Goal: Transaction & Acquisition: Purchase product/service

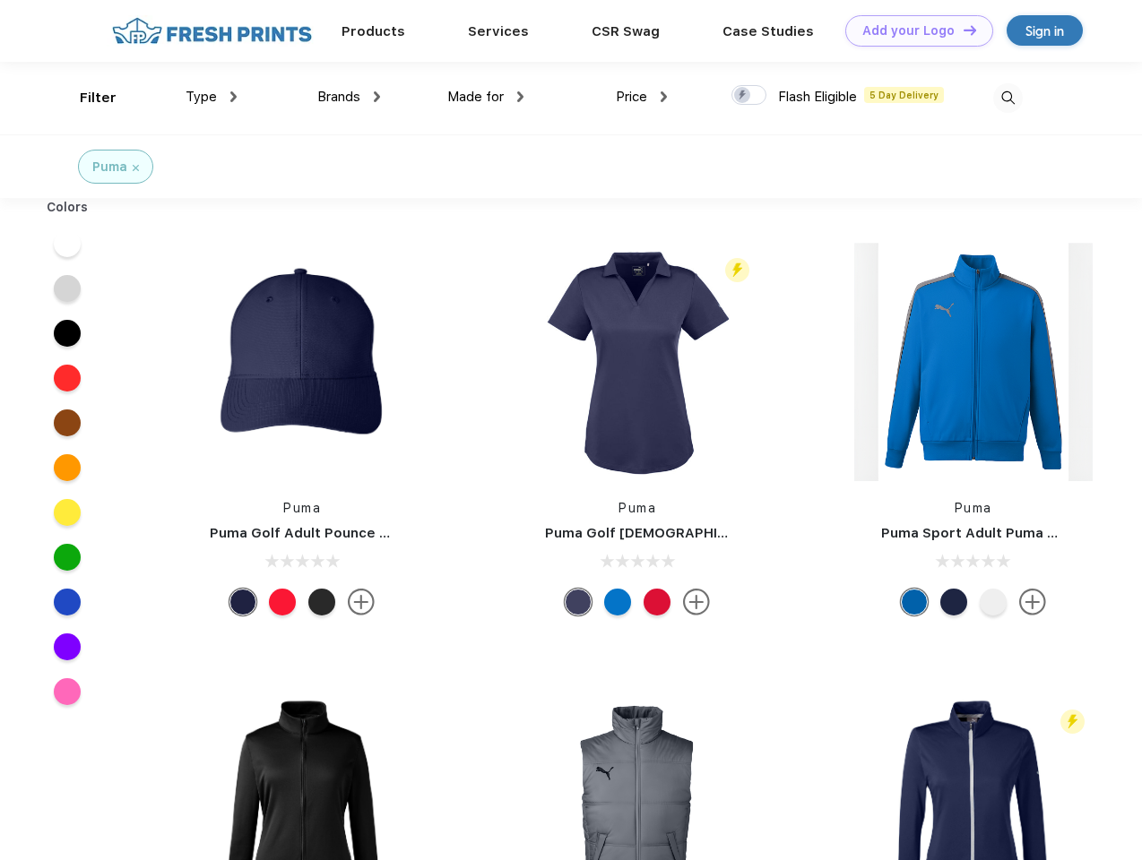
scroll to position [1, 0]
click at [912, 30] on link "Add your Logo Design Tool" at bounding box center [919, 30] width 148 height 31
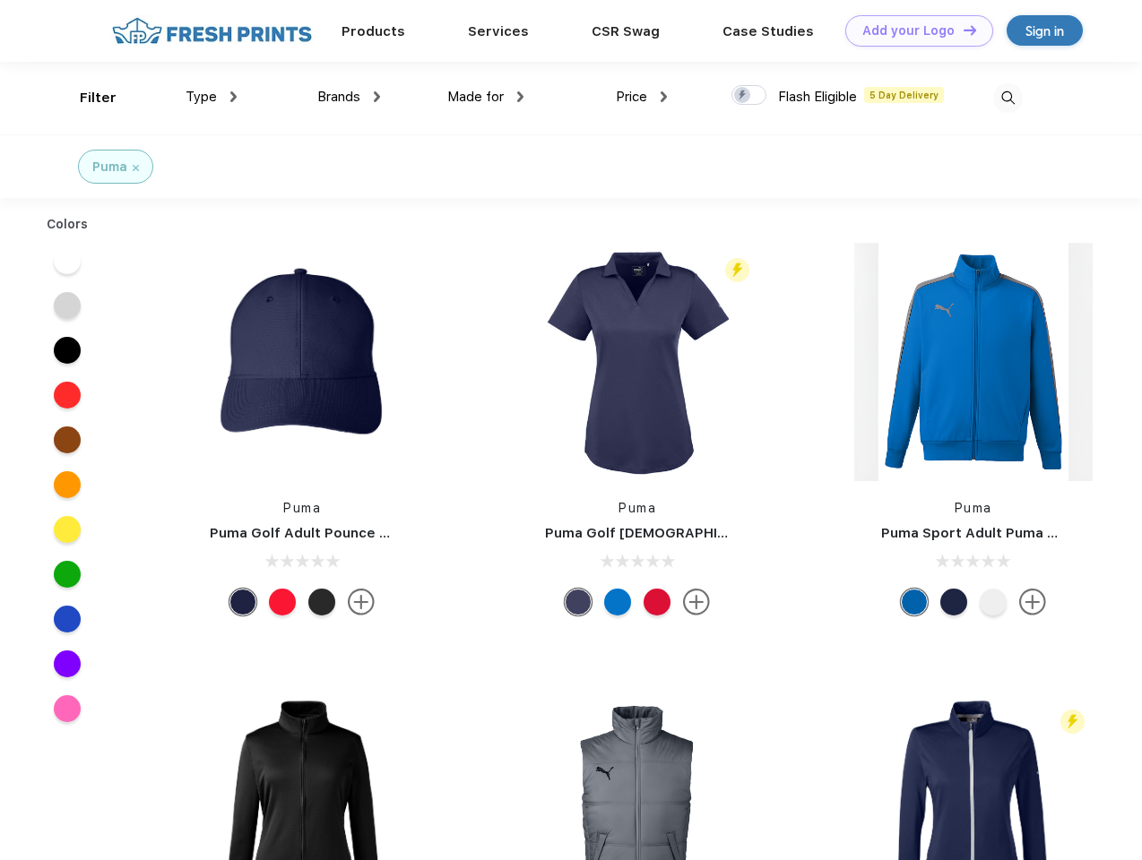
click at [0, 0] on div "Design Tool" at bounding box center [0, 0] width 0 height 0
click at [961, 30] on link "Add your Logo Design Tool" at bounding box center [919, 30] width 148 height 31
click at [86, 98] on div "Filter" at bounding box center [98, 98] width 37 height 21
click at [211, 97] on span "Type" at bounding box center [200, 97] width 31 height 16
click at [349, 97] on span "Brands" at bounding box center [338, 97] width 43 height 16
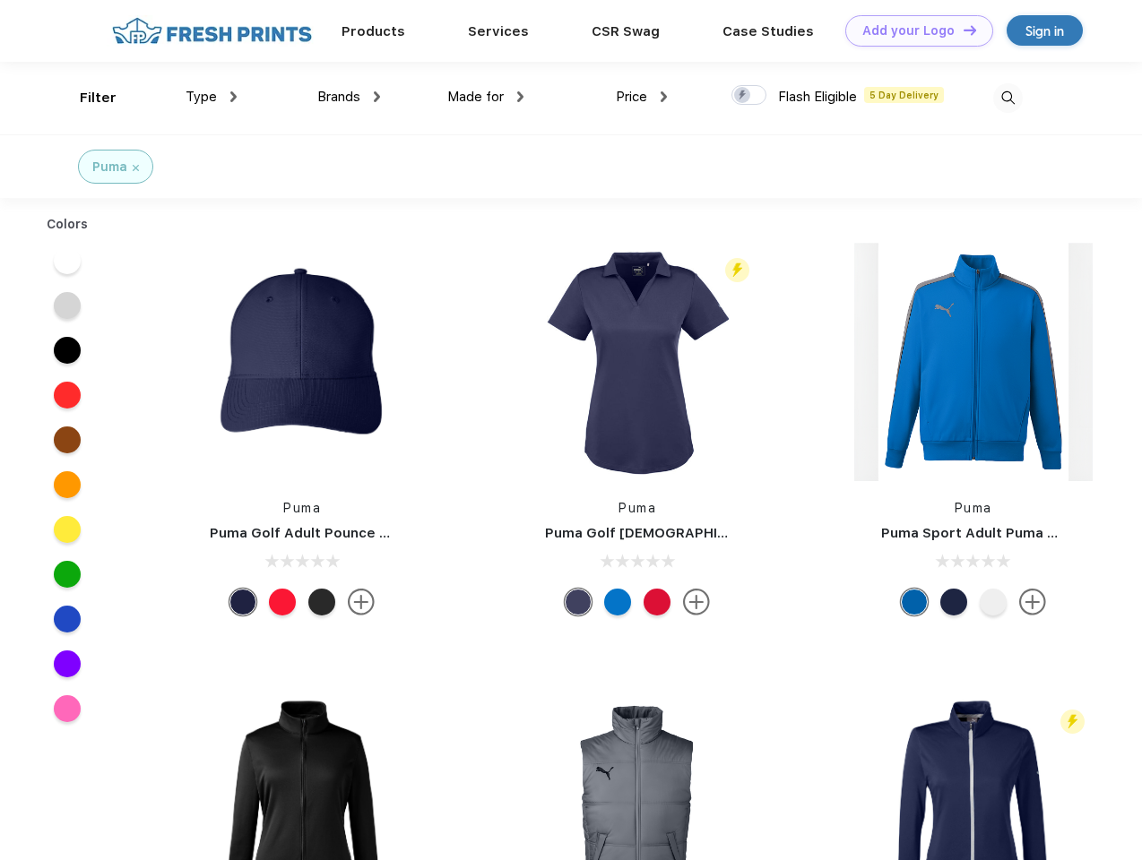
click at [486, 97] on span "Made for" at bounding box center [475, 97] width 56 height 16
click at [642, 97] on span "Price" at bounding box center [631, 97] width 31 height 16
click at [749, 96] on div at bounding box center [748, 95] width 35 height 20
click at [743, 96] on input "checkbox" at bounding box center [737, 90] width 12 height 12
click at [1007, 98] on img at bounding box center [1008, 98] width 30 height 30
